Goal: Task Accomplishment & Management: Complete application form

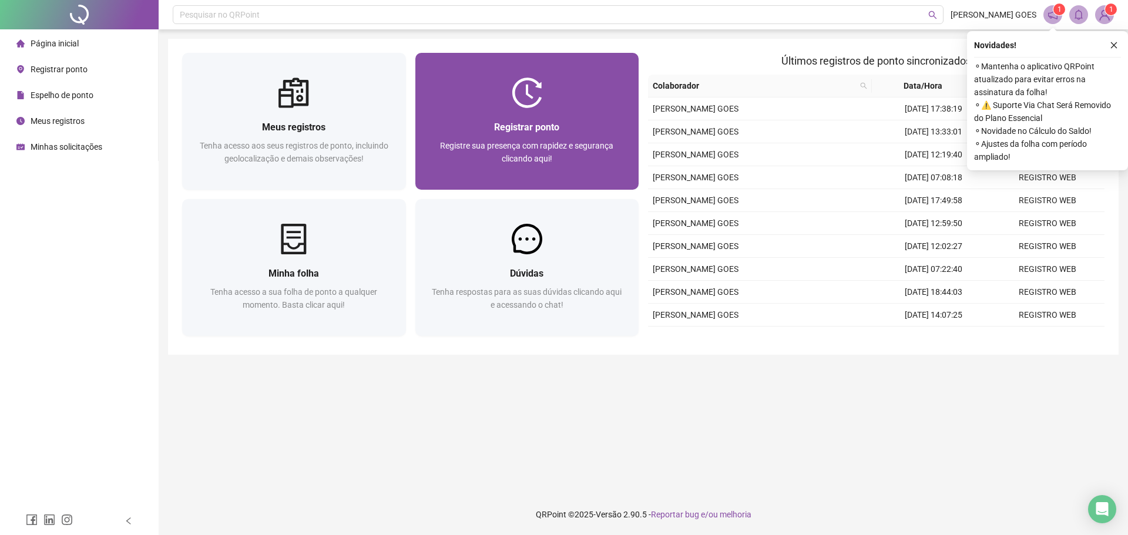
click at [530, 162] on span "Registre sua presença com rapidez e segurança clicando aqui!" at bounding box center [526, 152] width 173 height 22
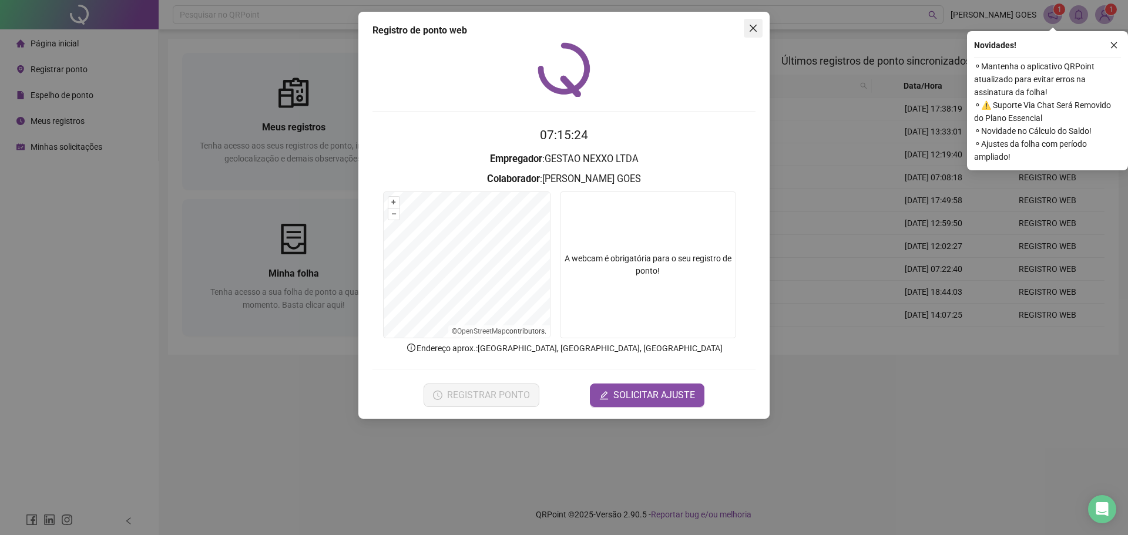
click at [757, 27] on icon "close" at bounding box center [752, 27] width 9 height 9
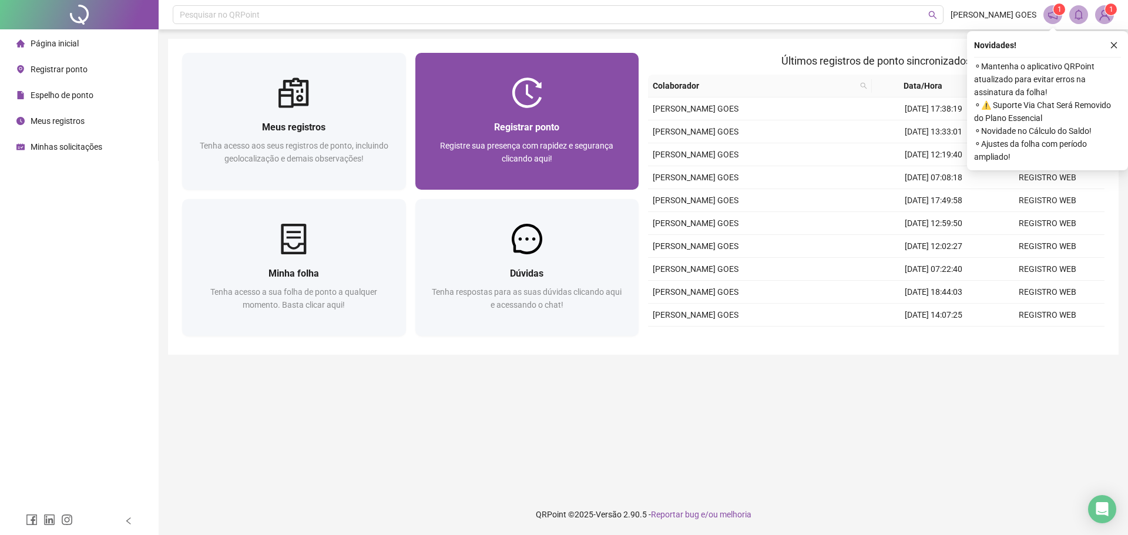
click at [537, 109] on div "Registrar ponto Registre sua presença com rapidez e segurança clicando aqui!" at bounding box center [527, 149] width 224 height 82
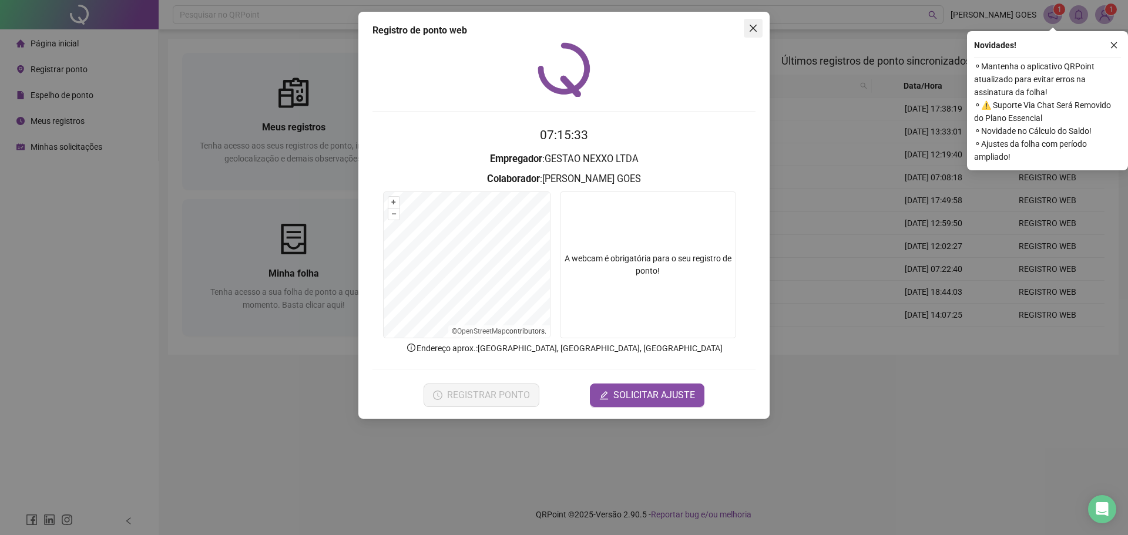
click at [756, 29] on icon "close" at bounding box center [752, 27] width 9 height 9
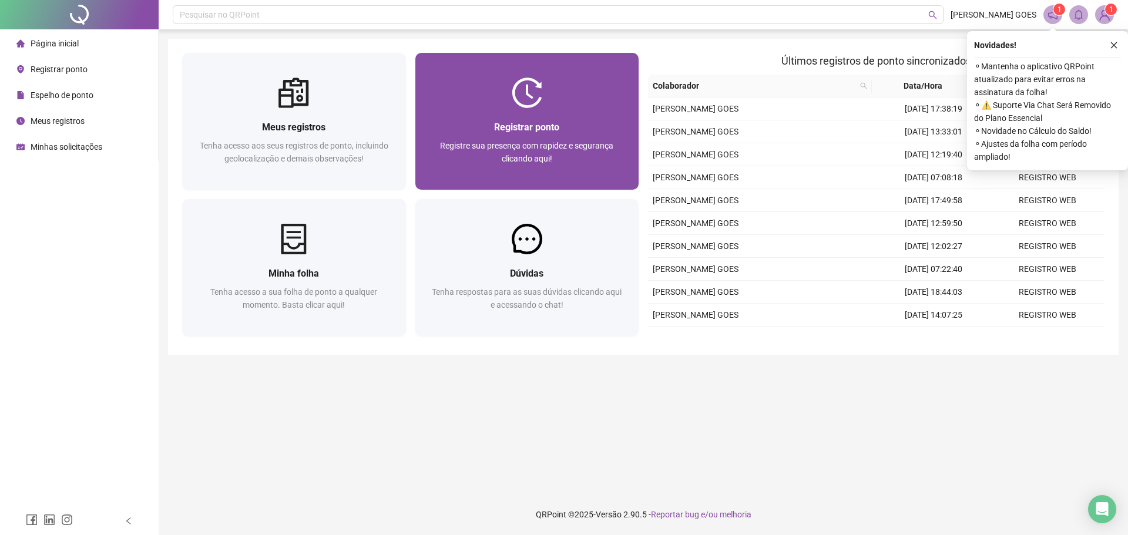
click at [545, 154] on span "Registre sua presença com rapidez e segurança clicando aqui!" at bounding box center [526, 152] width 173 height 22
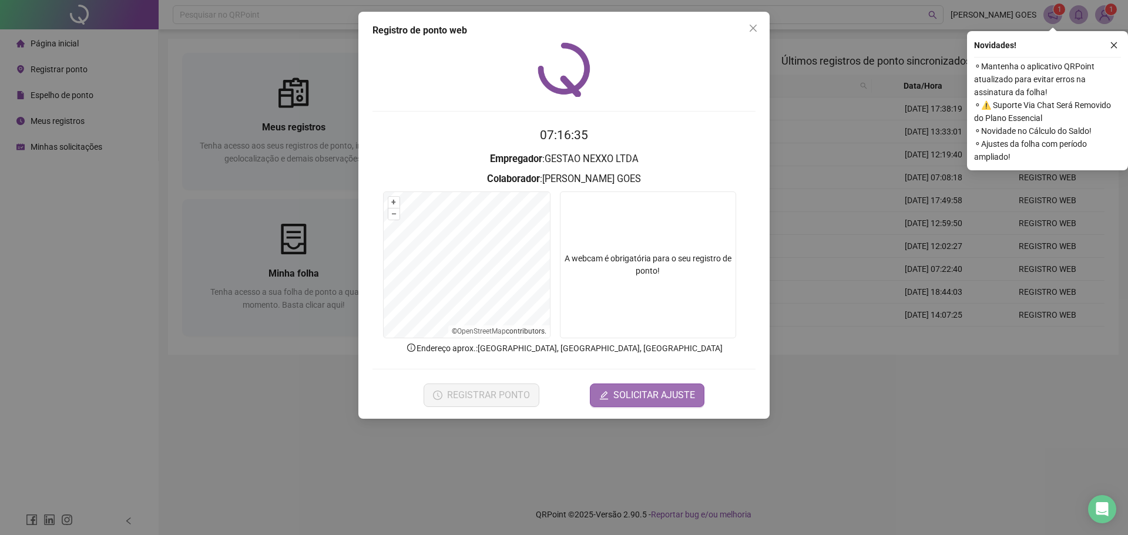
click at [677, 394] on span "SOLICITAR AJUSTE" at bounding box center [654, 395] width 82 height 14
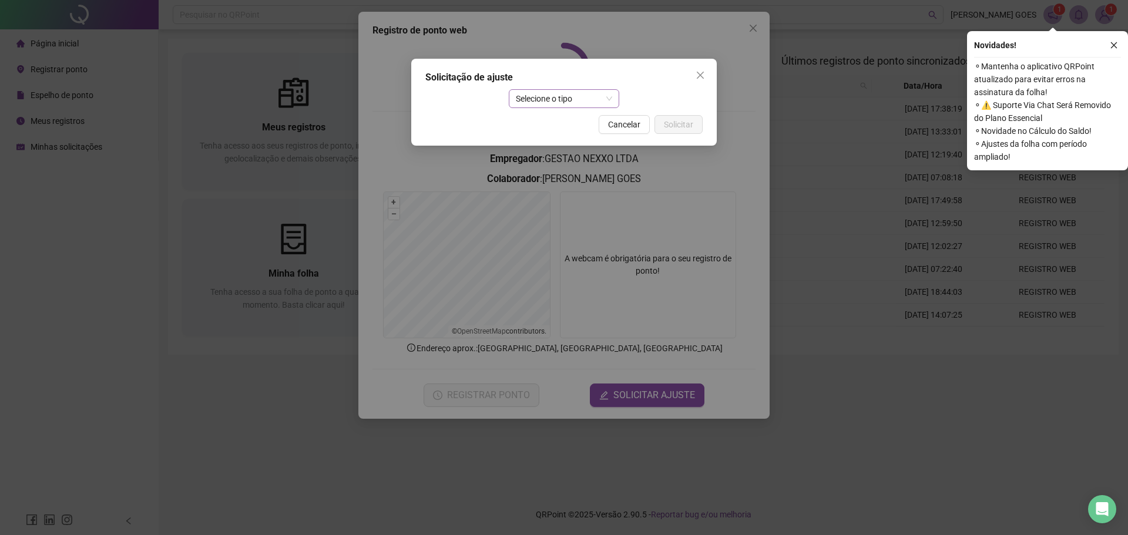
click at [549, 97] on span "Selecione o tipo" at bounding box center [564, 99] width 97 height 18
click at [552, 122] on div "Ajuste manual" at bounding box center [564, 122] width 92 height 13
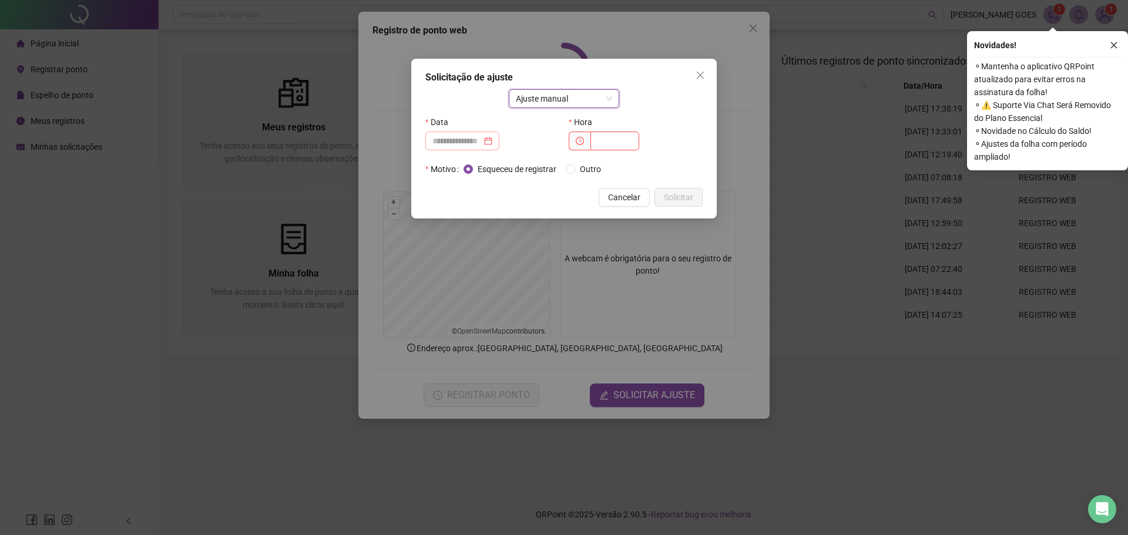
click at [492, 139] on div at bounding box center [462, 141] width 60 height 13
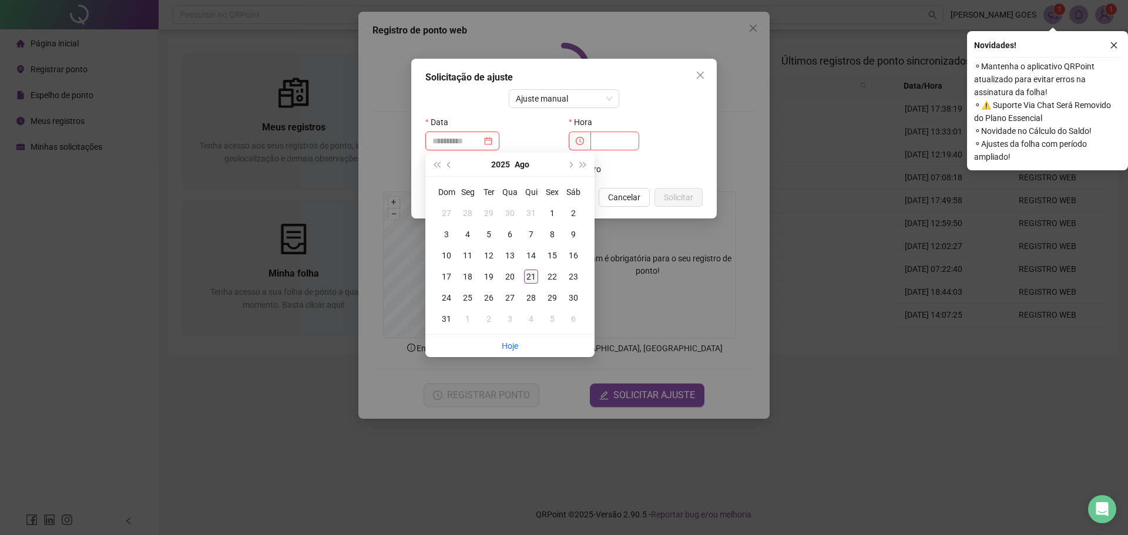
type input "**********"
click at [529, 275] on div "21" at bounding box center [531, 277] width 14 height 14
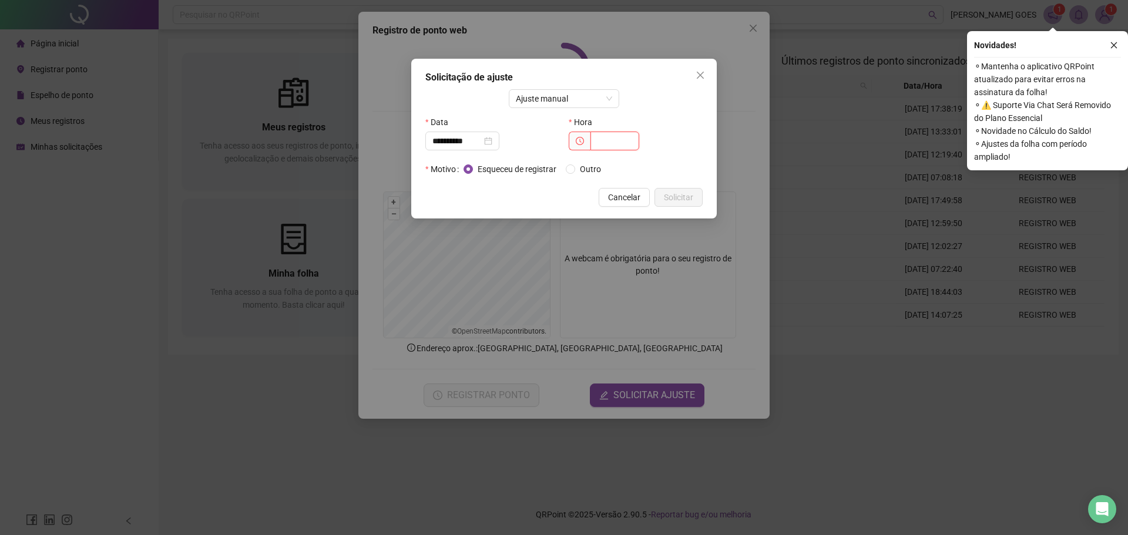
click at [609, 136] on input "text" at bounding box center [614, 141] width 49 height 19
type input "*****"
click at [597, 170] on span "Outro" at bounding box center [590, 169] width 31 height 13
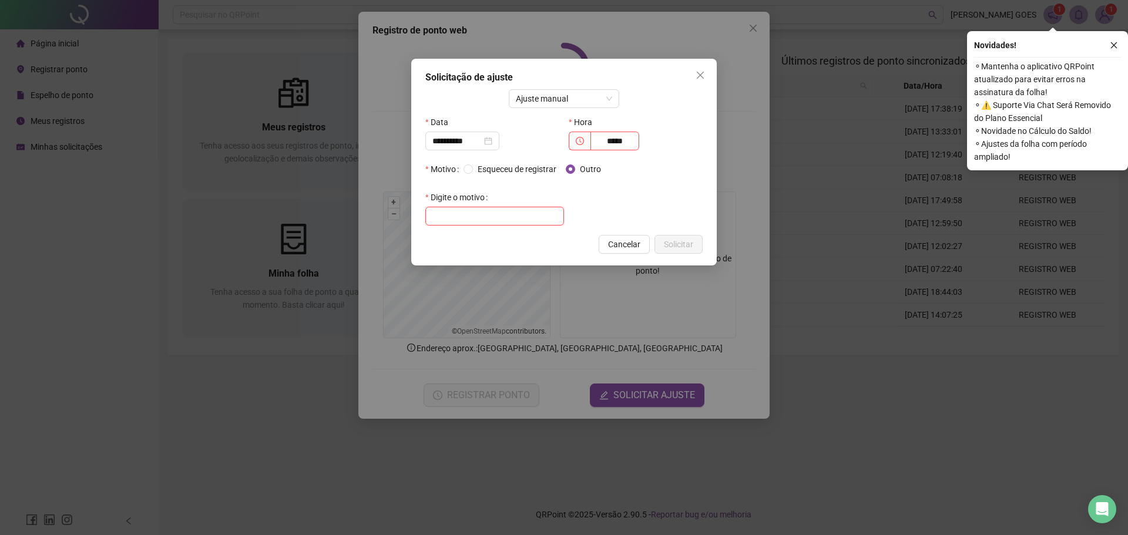
click at [490, 213] on input "text" at bounding box center [494, 216] width 139 height 19
type input "**********"
click at [677, 241] on span "Solicitar" at bounding box center [678, 244] width 29 height 13
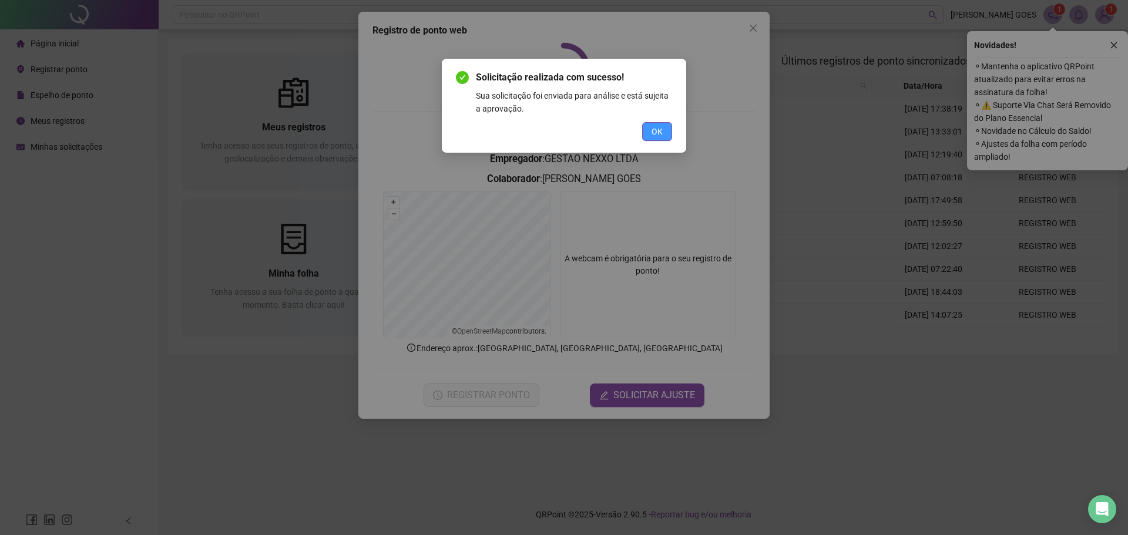
click at [659, 136] on span "OK" at bounding box center [657, 131] width 11 height 13
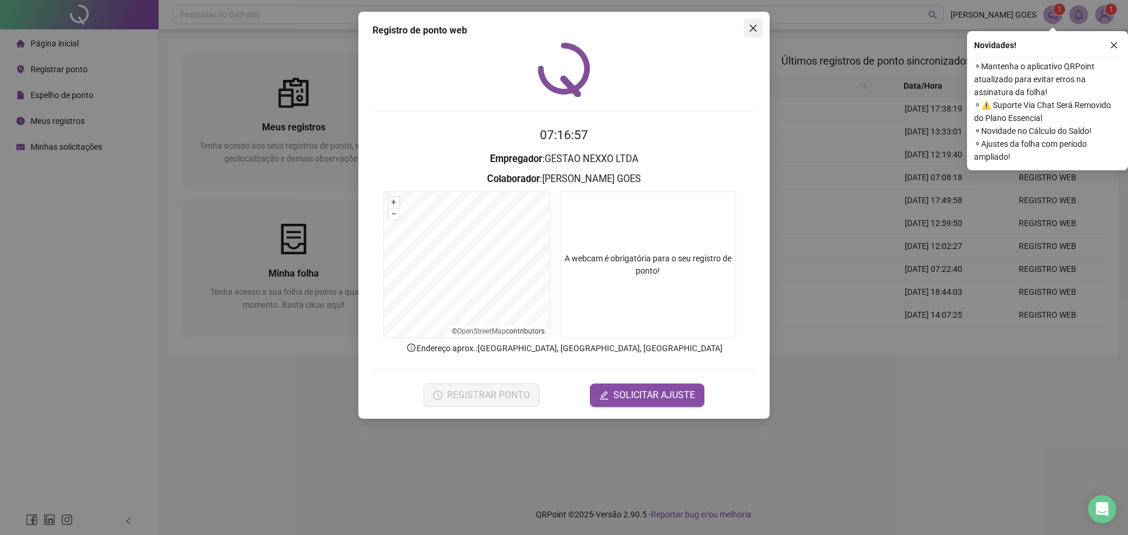
click at [751, 23] on button "Close" at bounding box center [753, 28] width 19 height 19
